Goal: Entertainment & Leisure: Consume media (video, audio)

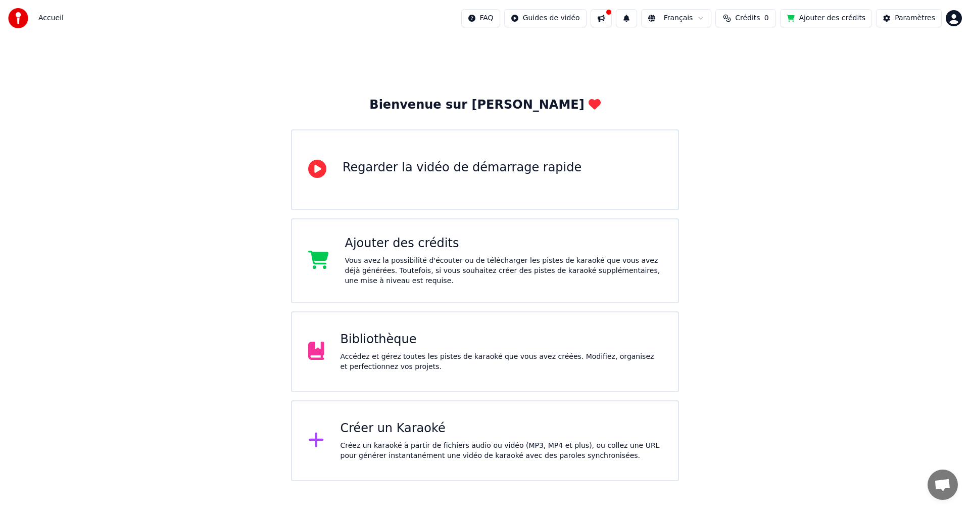
click at [358, 344] on div "Bibliothèque" at bounding box center [502, 339] width 322 height 16
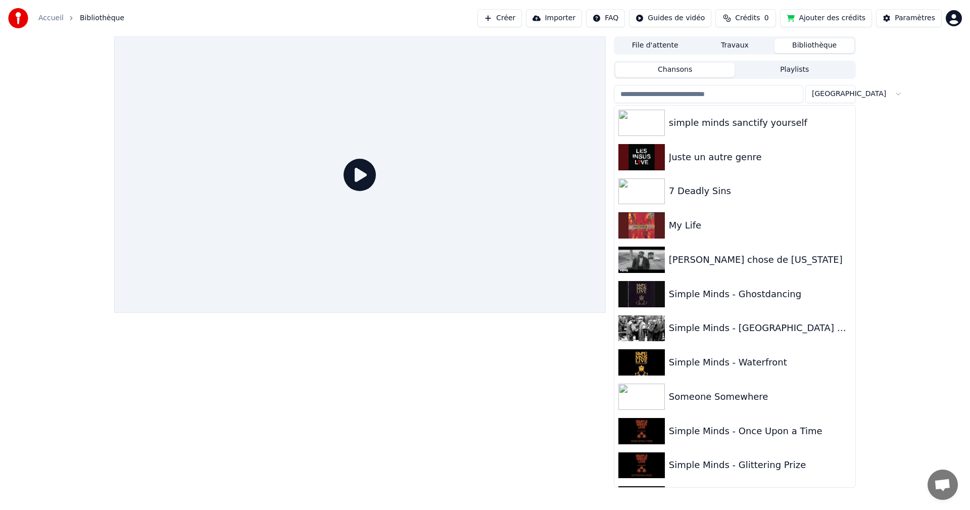
click at [810, 47] on button "Bibliothèque" at bounding box center [815, 45] width 80 height 15
click at [795, 62] on div "Chansons Playlists" at bounding box center [735, 70] width 242 height 18
click at [795, 70] on button "Playlists" at bounding box center [795, 70] width 120 height 15
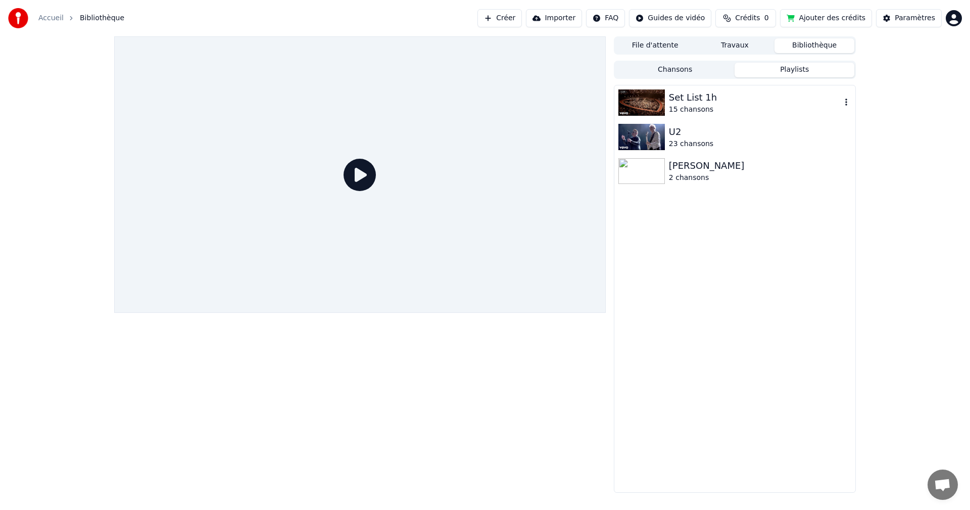
click at [632, 103] on img at bounding box center [641, 102] width 46 height 26
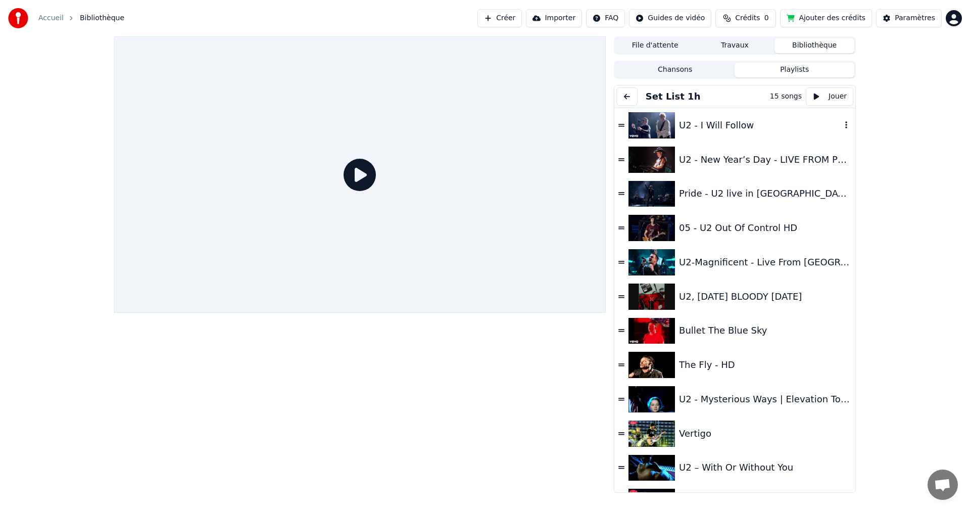
click at [656, 130] on img at bounding box center [652, 125] width 46 height 26
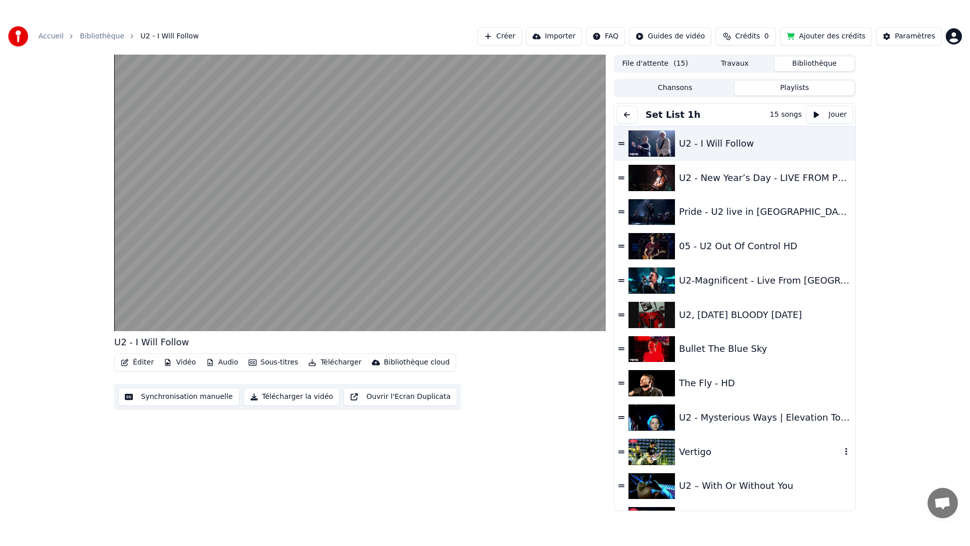
scroll to position [101, 0]
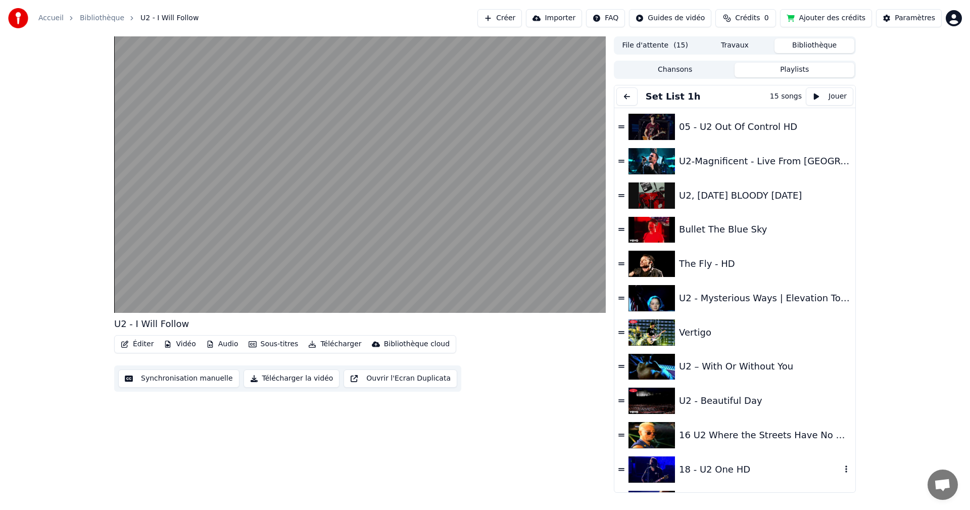
click at [640, 460] on img at bounding box center [652, 469] width 46 height 26
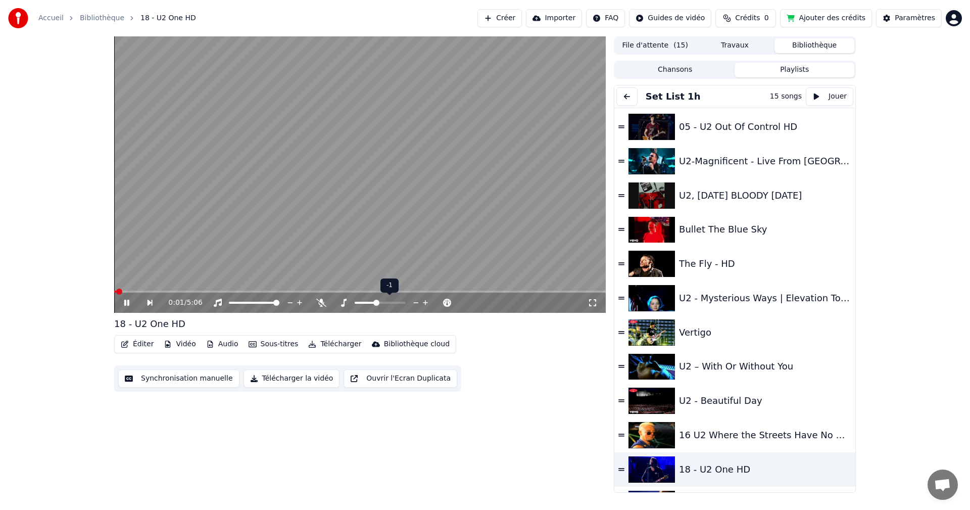
click at [377, 305] on span at bounding box center [376, 303] width 6 height 6
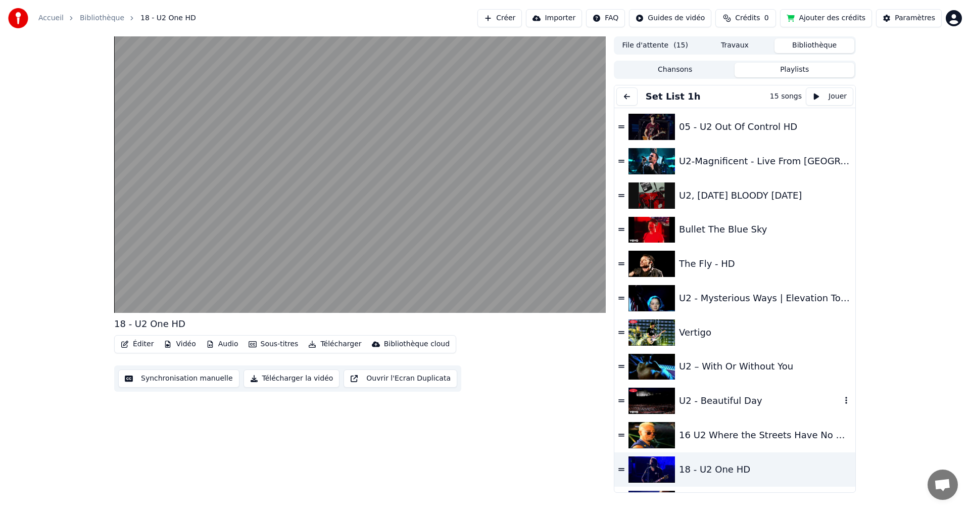
click at [643, 395] on img at bounding box center [652, 401] width 46 height 26
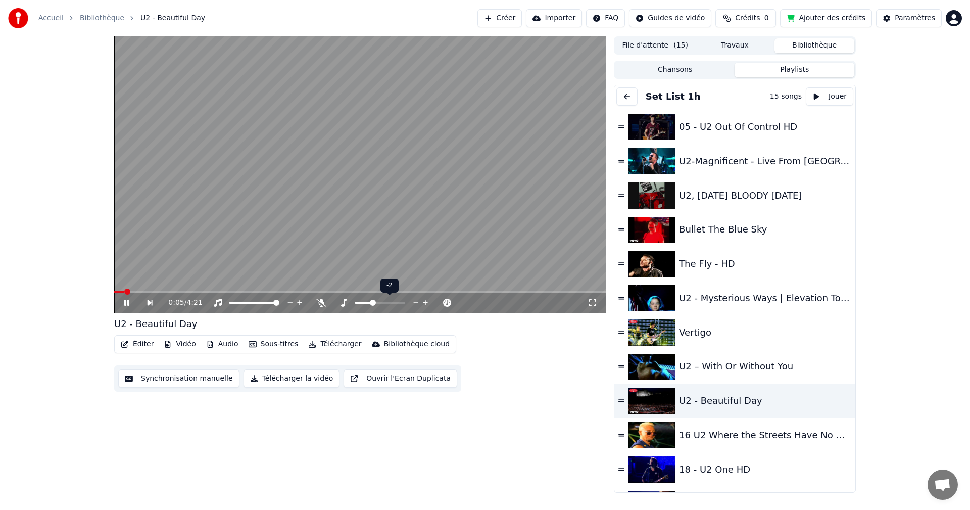
click at [371, 303] on span at bounding box center [373, 303] width 6 height 6
click at [678, 381] on div "U2 – With Or Without You" at bounding box center [734, 367] width 241 height 34
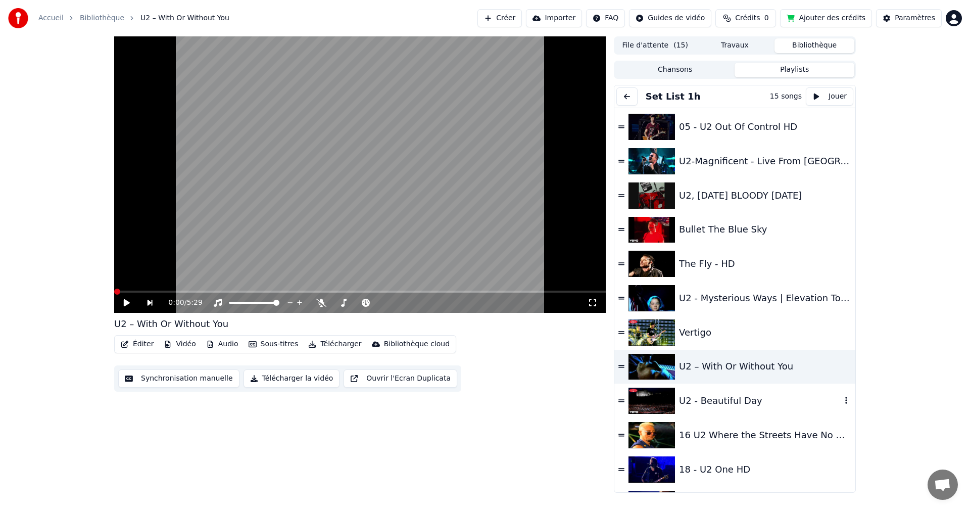
click at [670, 407] on img at bounding box center [652, 401] width 46 height 26
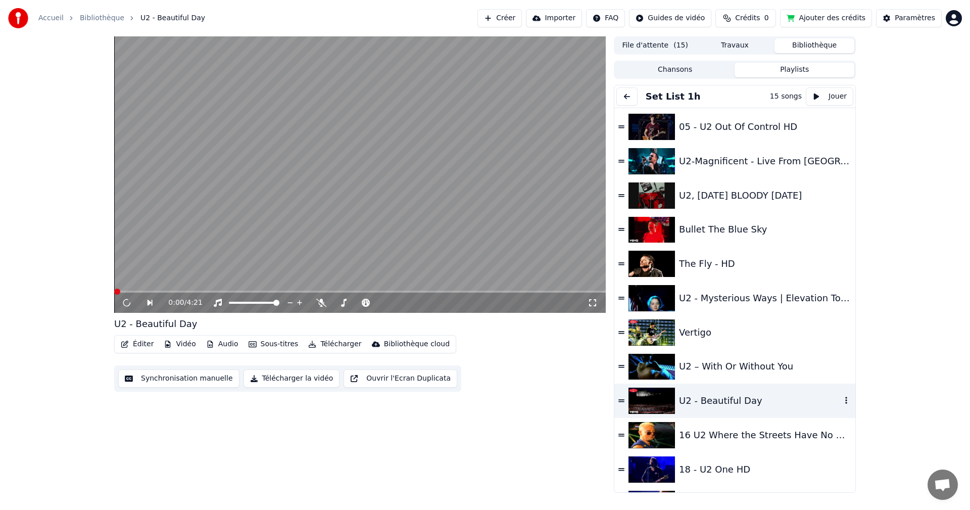
click at [669, 409] on img at bounding box center [652, 401] width 46 height 26
click at [335, 236] on video at bounding box center [360, 174] width 492 height 276
click at [528, 269] on video at bounding box center [360, 174] width 492 height 276
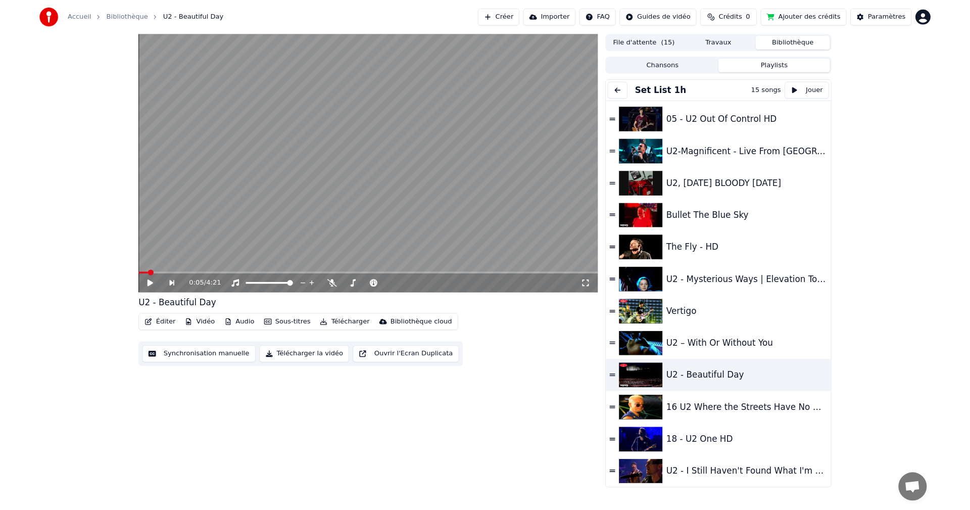
scroll to position [101, 0]
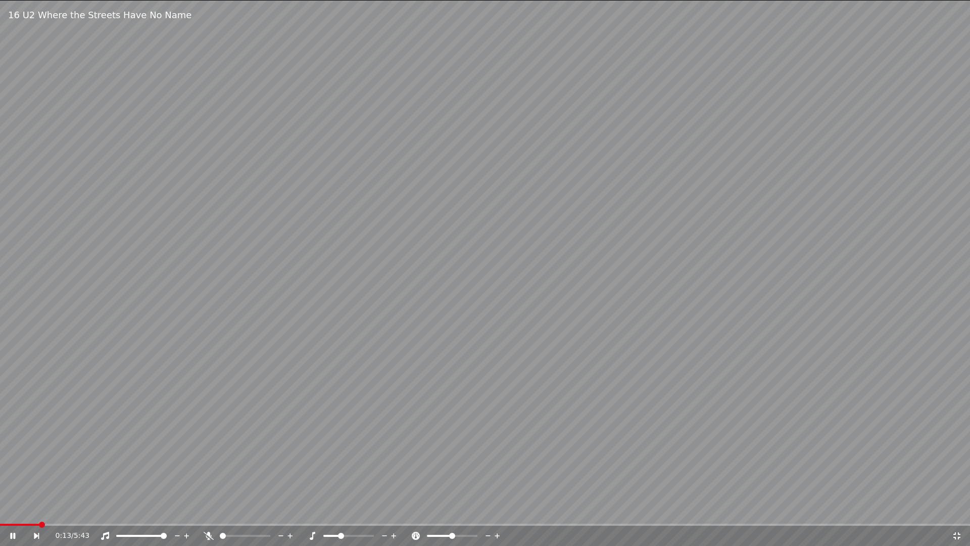
click at [454, 292] on video at bounding box center [485, 273] width 970 height 546
click at [456, 286] on video at bounding box center [485, 273] width 970 height 546
click at [135, 509] on span at bounding box center [135, 524] width 6 height 6
click at [179, 509] on span at bounding box center [180, 524] width 6 height 6
click at [214, 509] on span at bounding box center [211, 524] width 6 height 6
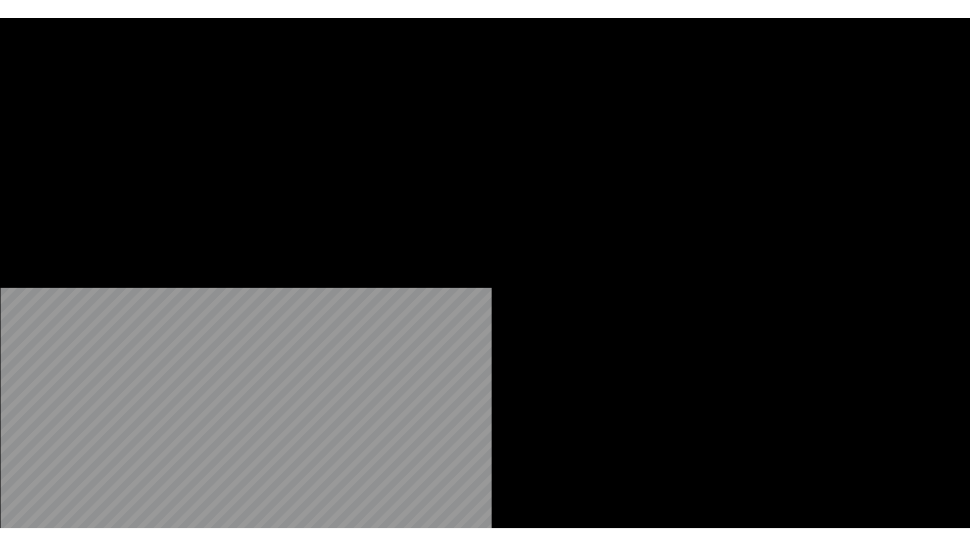
scroll to position [129, 0]
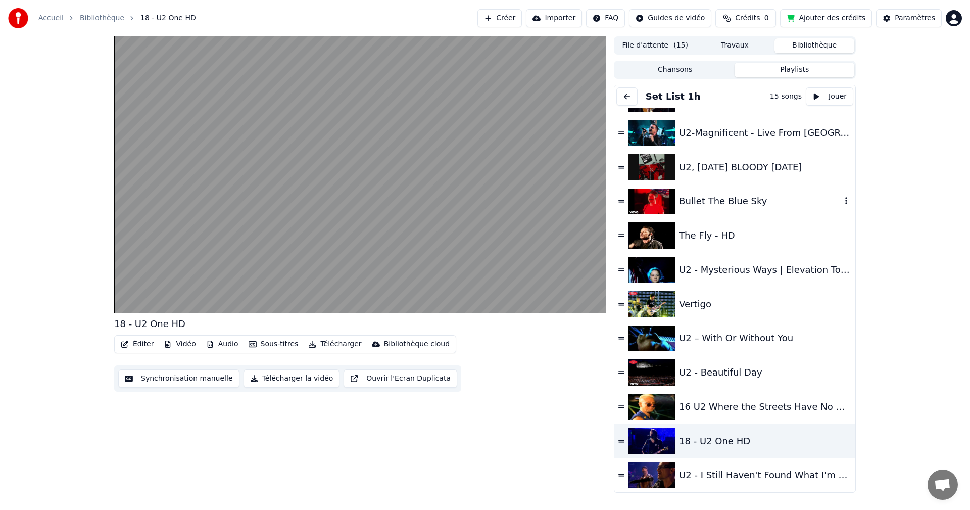
click at [656, 206] on img at bounding box center [652, 201] width 46 height 26
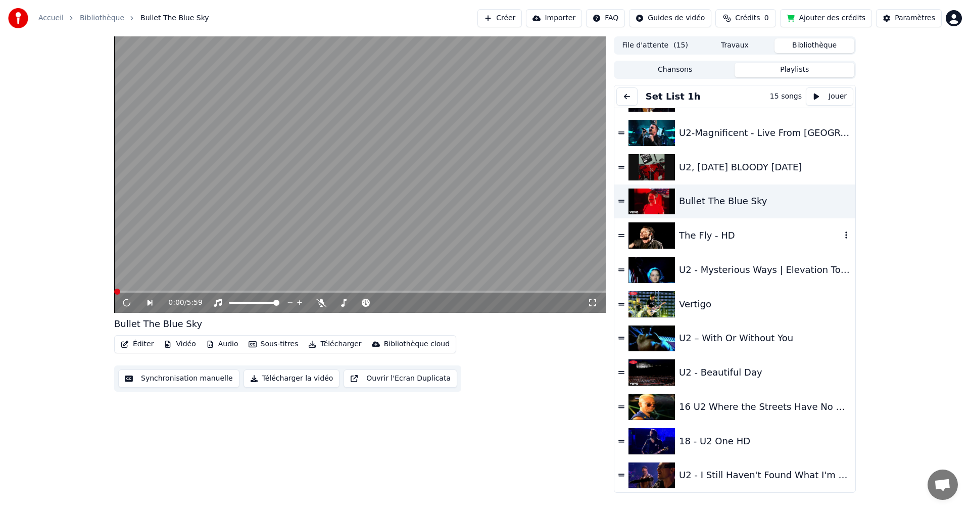
click at [659, 233] on img at bounding box center [652, 235] width 46 height 26
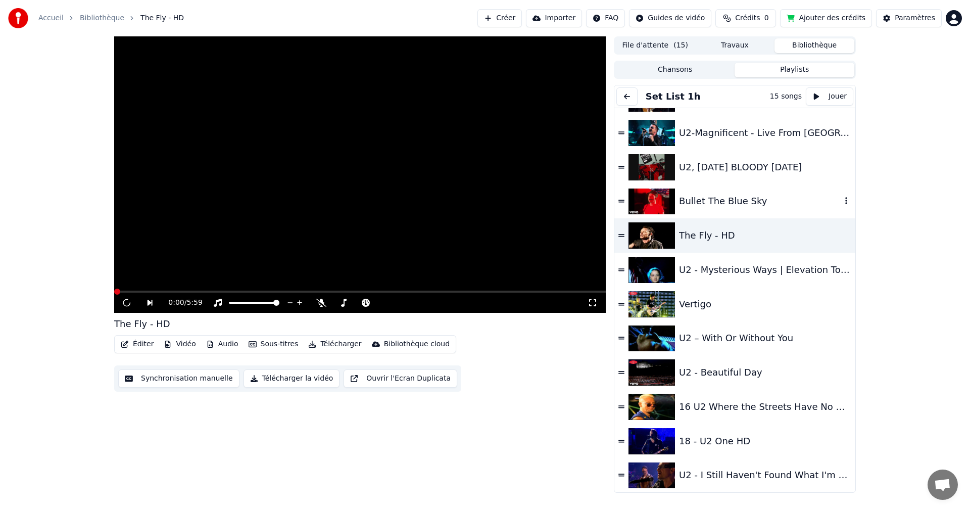
click at [655, 201] on img at bounding box center [652, 201] width 46 height 26
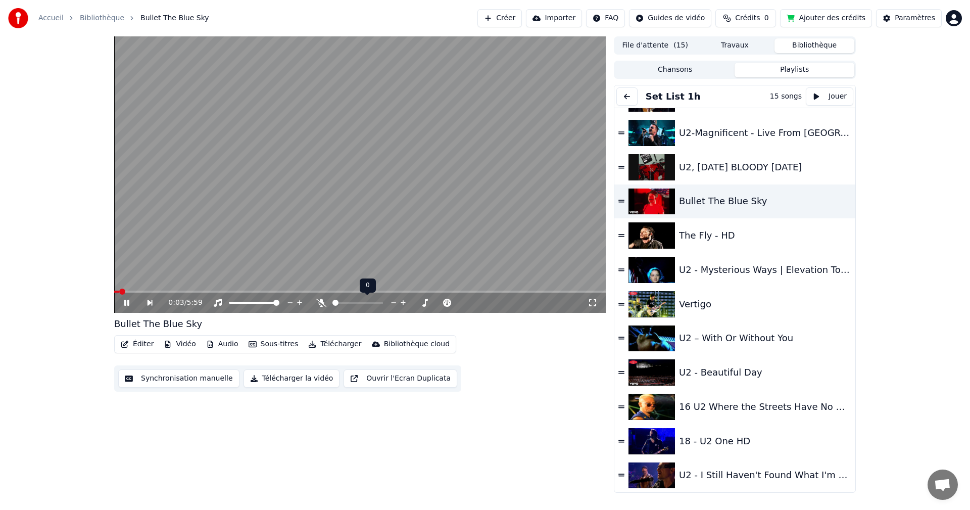
click at [332, 303] on span at bounding box center [335, 303] width 6 height 6
click at [374, 301] on span at bounding box center [376, 303] width 6 height 6
click at [345, 245] on video at bounding box center [360, 174] width 492 height 276
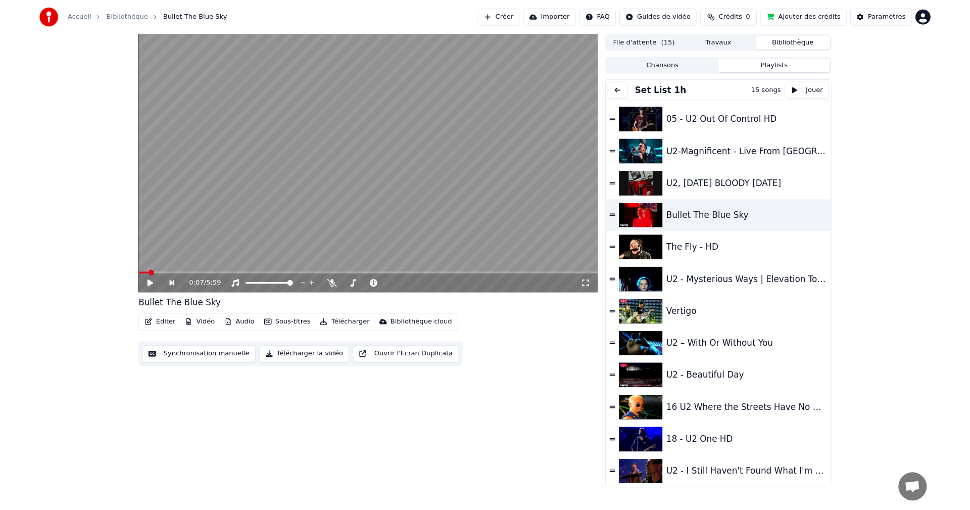
scroll to position [101, 0]
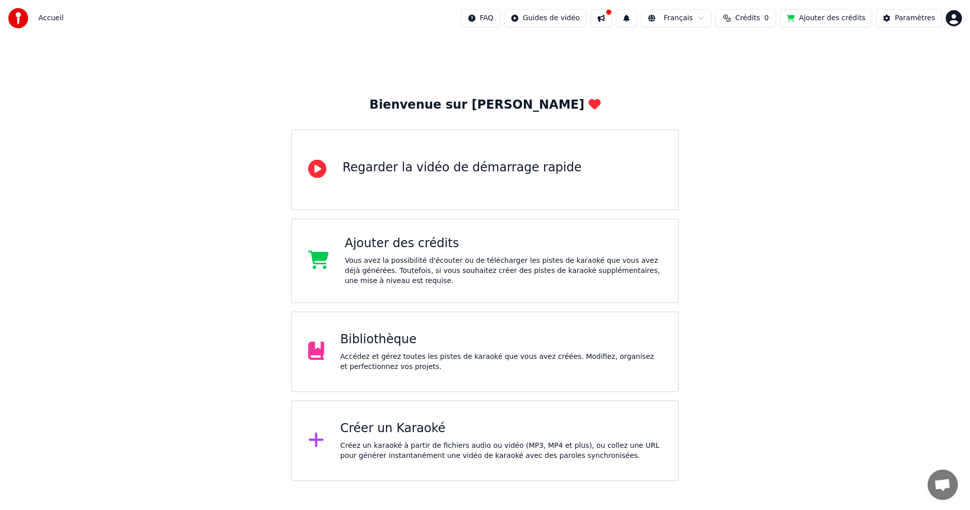
click at [383, 339] on div "Bibliothèque" at bounding box center [502, 339] width 322 height 16
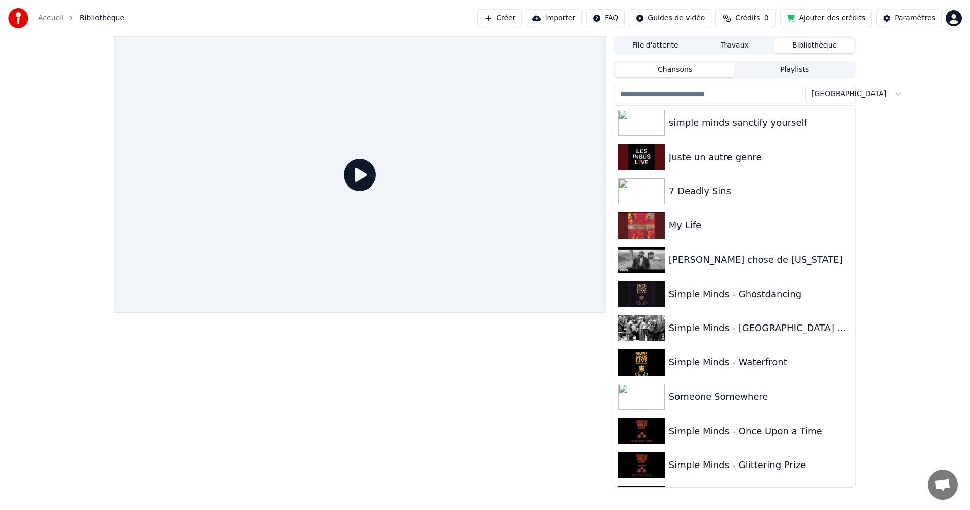
click at [804, 68] on button "Playlists" at bounding box center [795, 70] width 120 height 15
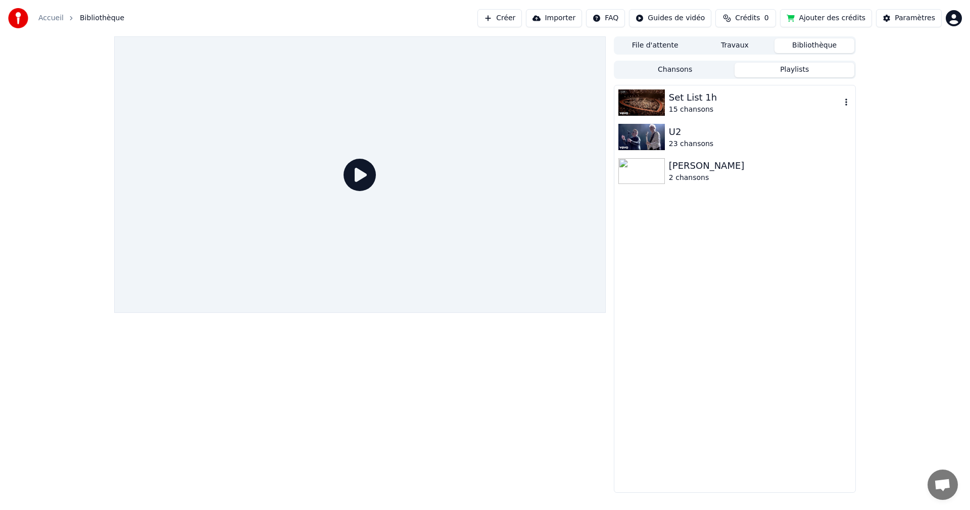
click at [645, 108] on img at bounding box center [641, 102] width 46 height 26
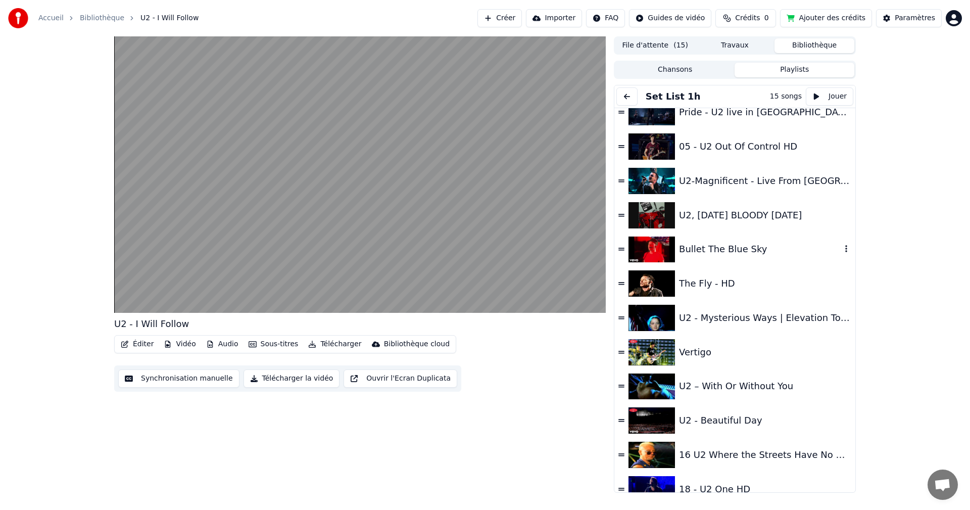
scroll to position [51, 0]
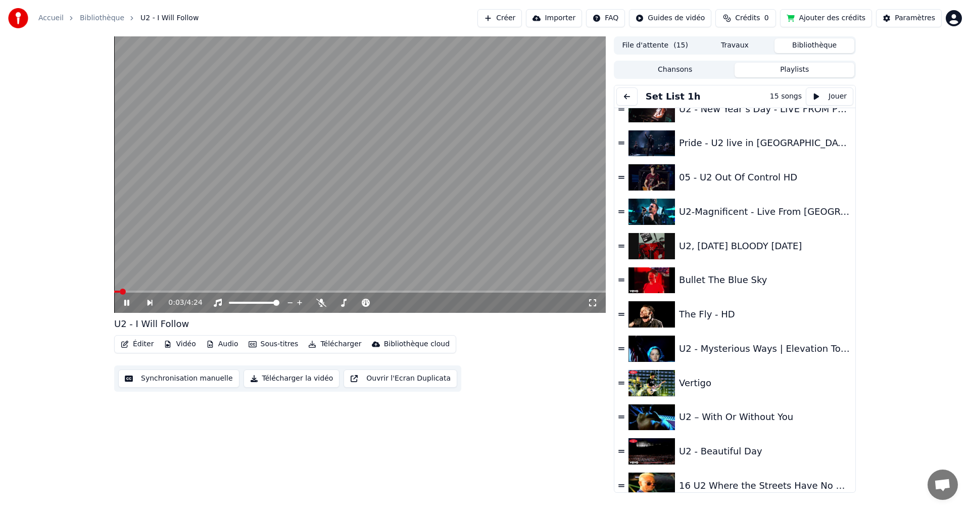
click at [411, 216] on video at bounding box center [360, 174] width 492 height 276
click at [372, 303] on span at bounding box center [373, 303] width 6 height 6
click at [350, 233] on video at bounding box center [360, 174] width 492 height 276
click at [446, 248] on video at bounding box center [360, 174] width 492 height 276
drag, startPoint x: 517, startPoint y: 190, endPoint x: 563, endPoint y: 169, distance: 50.2
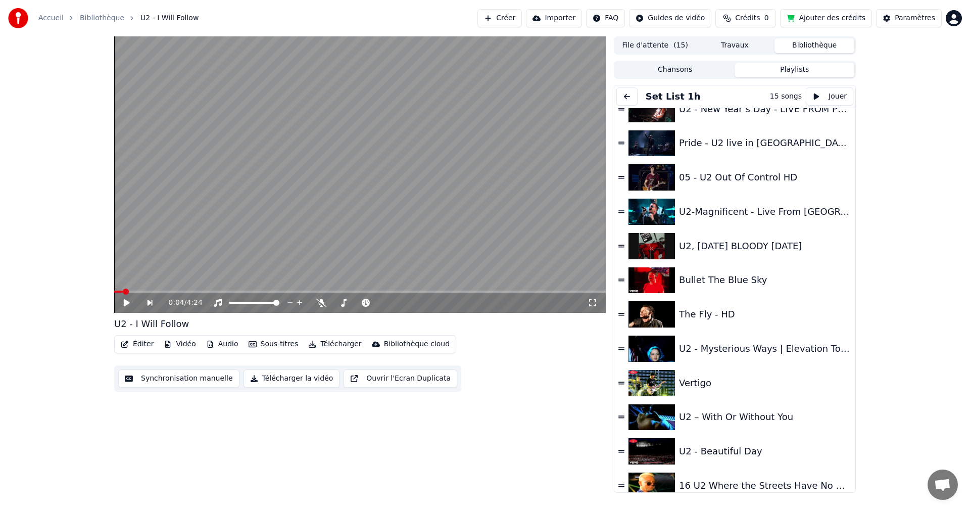
click at [518, 190] on video at bounding box center [360, 174] width 492 height 276
click at [132, 293] on span at bounding box center [135, 291] width 6 height 6
click at [114, 294] on span at bounding box center [117, 291] width 6 height 6
click at [156, 291] on span at bounding box center [159, 291] width 6 height 6
